Goal: Task Accomplishment & Management: Manage account settings

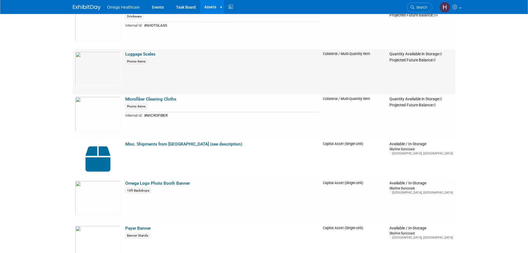
scroll to position [1058, 0]
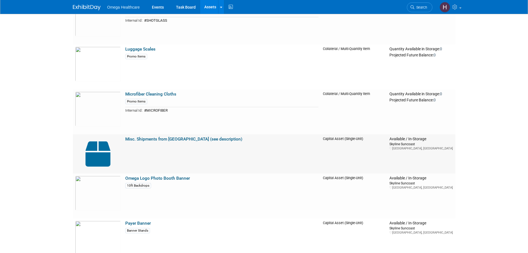
click at [203, 138] on link "Misc. Shipments from [GEOGRAPHIC_DATA] (see description)" at bounding box center [183, 138] width 117 height 5
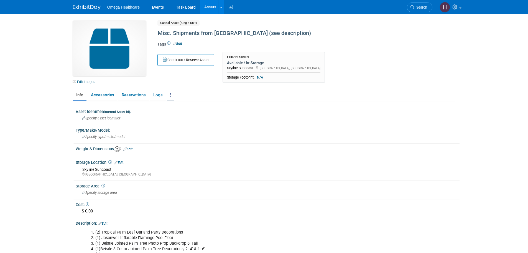
click at [169, 95] on link at bounding box center [170, 95] width 7 height 10
click at [195, 124] on link "Archive Asset" at bounding box center [191, 124] width 48 height 9
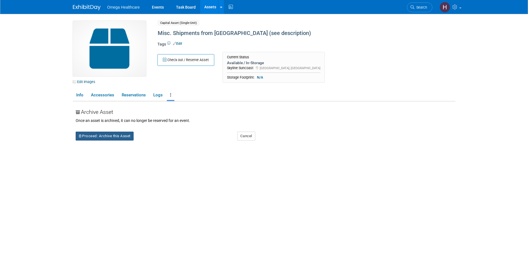
click at [129, 136] on button "Proceed: Archive this Asset" at bounding box center [105, 135] width 58 height 9
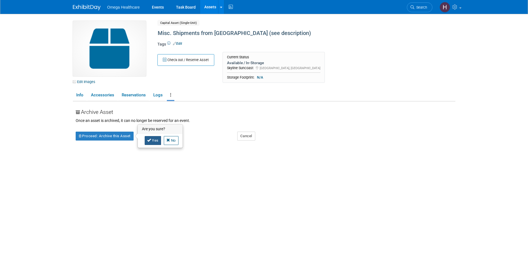
click at [158, 137] on link "Yes" at bounding box center [153, 140] width 16 height 9
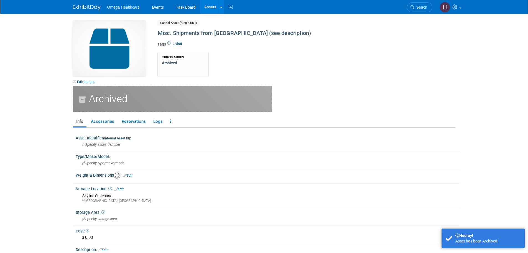
click at [207, 4] on link "Assets" at bounding box center [210, 7] width 20 height 14
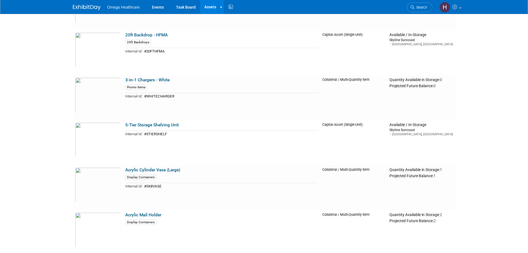
scroll to position [111, 0]
